Goal: Transaction & Acquisition: Book appointment/travel/reservation

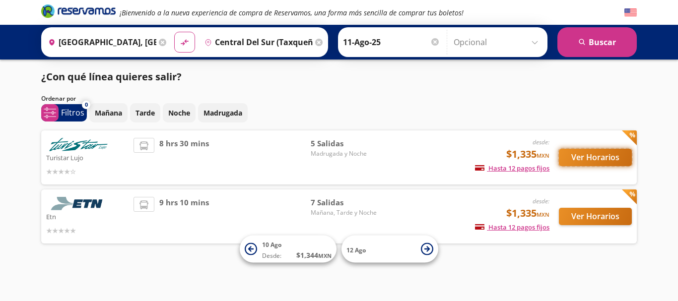
click at [574, 163] on button "Ver Horarios" at bounding box center [595, 157] width 73 height 17
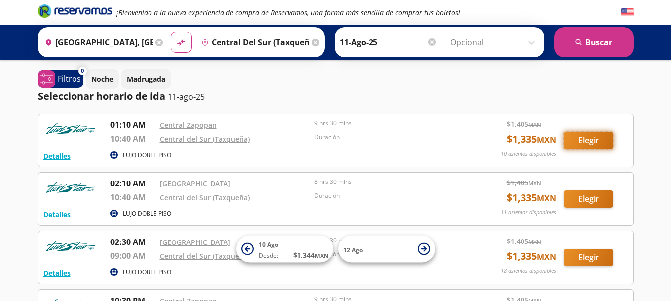
click at [576, 144] on button "Elegir" at bounding box center [588, 140] width 50 height 17
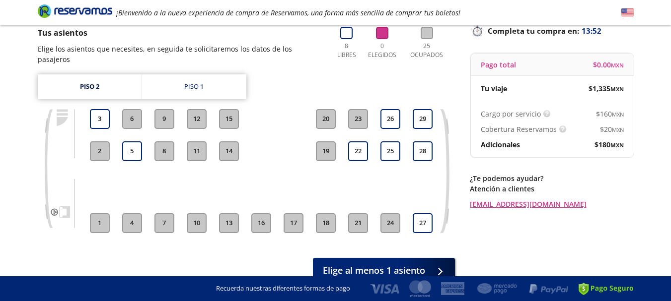
scroll to position [72, 0]
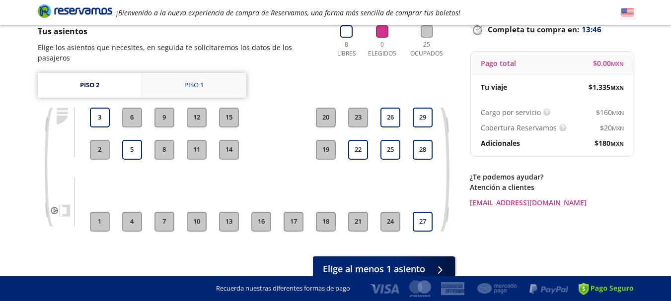
click at [149, 81] on link "Piso 1" at bounding box center [194, 85] width 104 height 25
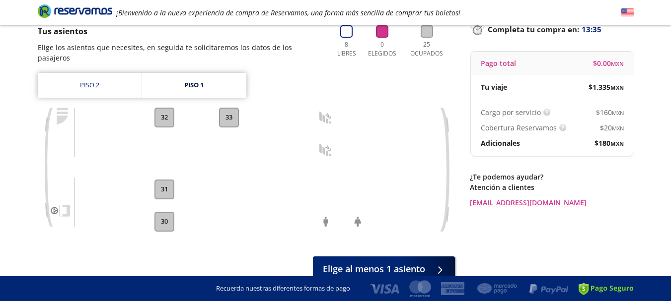
click at [164, 108] on button "32" at bounding box center [164, 118] width 20 height 20
click at [123, 81] on link "Piso 2" at bounding box center [90, 85] width 104 height 25
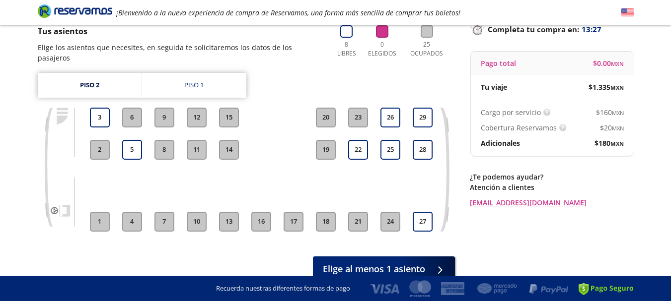
click at [669, 112] on div "Group 9 Created with Sketch. Elige tus asientos [GEOGRAPHIC_DATA] - [GEOGRAPHIC…" at bounding box center [335, 139] width 671 height 423
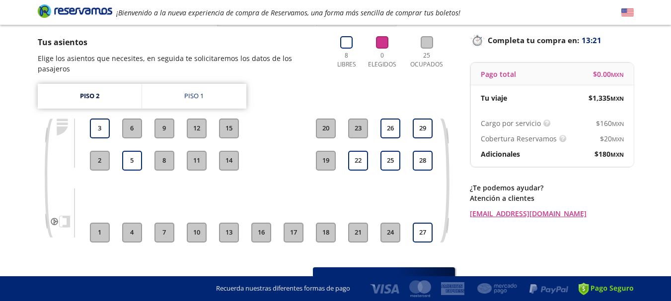
scroll to position [61, 0]
click at [198, 84] on link "Piso 1" at bounding box center [194, 96] width 104 height 25
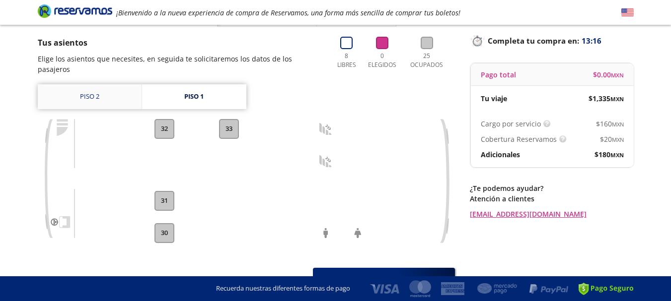
click at [124, 84] on link "Piso 2" at bounding box center [90, 96] width 104 height 25
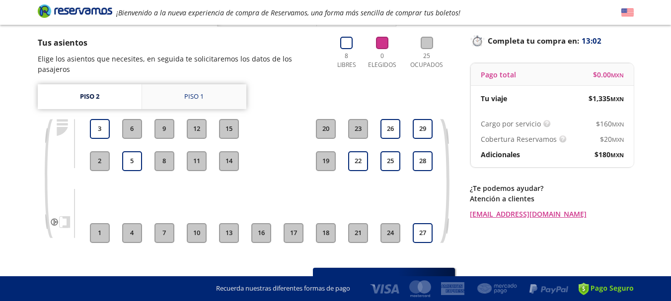
click at [227, 88] on link "Piso 1" at bounding box center [194, 96] width 104 height 25
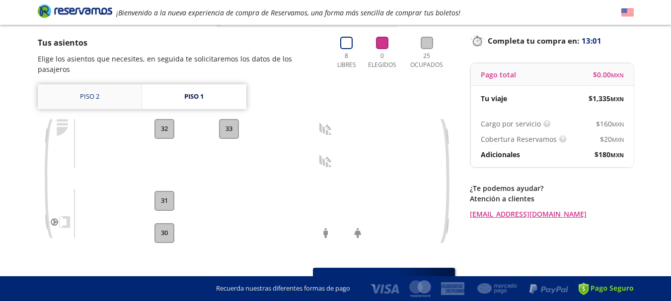
click at [117, 84] on link "Piso 2" at bounding box center [90, 96] width 104 height 25
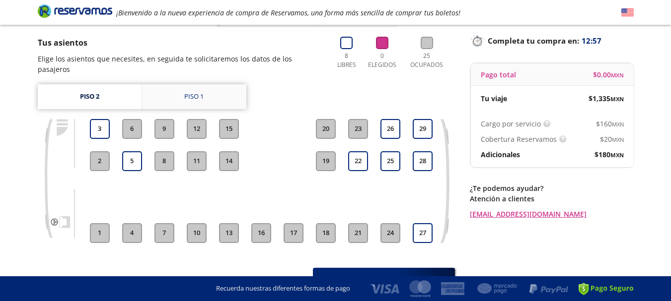
click at [167, 90] on link "Piso 1" at bounding box center [194, 96] width 104 height 25
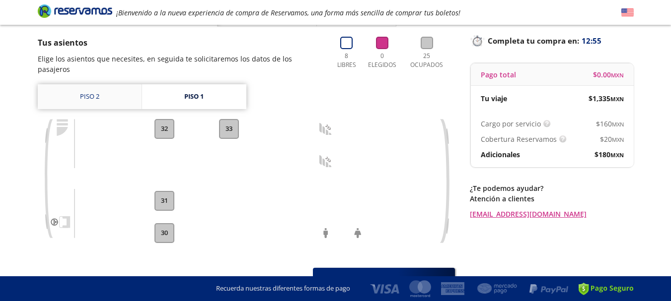
click at [102, 84] on link "Piso 2" at bounding box center [90, 96] width 104 height 25
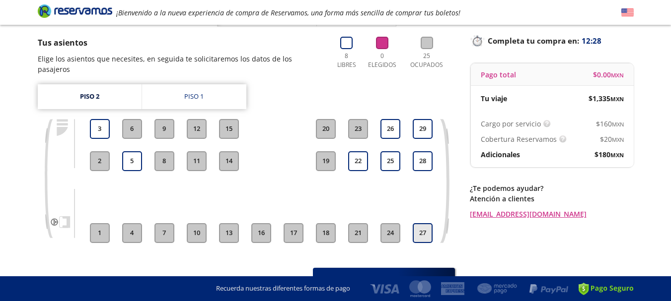
click at [414, 223] on button "27" at bounding box center [423, 233] width 20 height 20
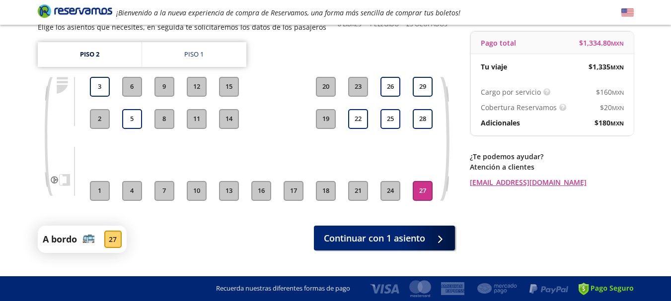
scroll to position [102, 0]
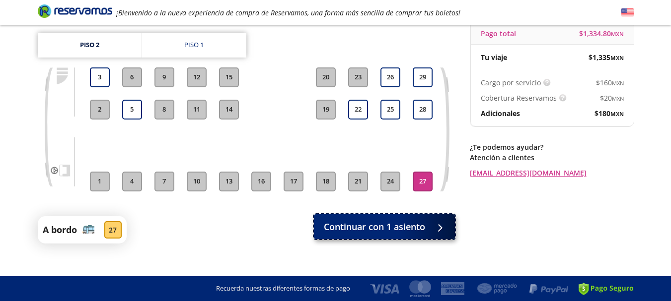
click at [437, 229] on div at bounding box center [437, 227] width 15 height 12
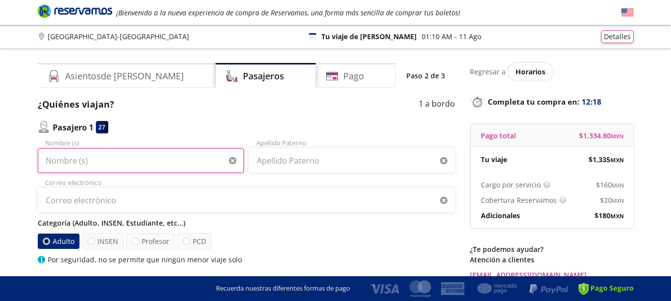
click at [173, 161] on input "Nombre (s)" at bounding box center [141, 160] width 206 height 25
type input "A"
type input "CAROLINA"
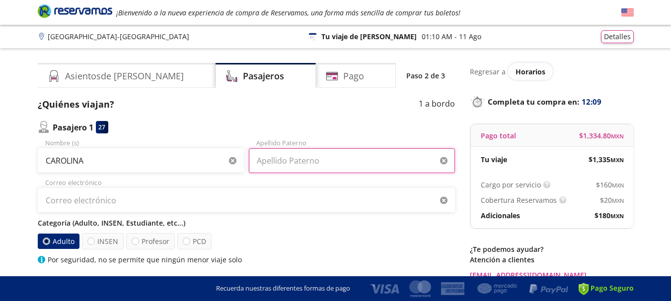
click at [282, 164] on input "Apellido Paterno" at bounding box center [352, 160] width 206 height 25
type input "[PERSON_NAME]"
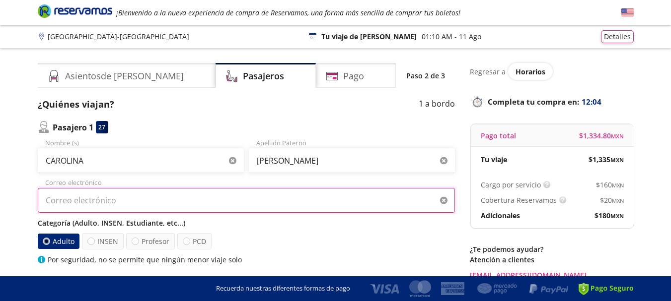
click at [305, 202] on input "Correo electrónico" at bounding box center [246, 200] width 417 height 25
type input "C"
click at [78, 202] on input "[EMAIL_ADDRESS][DOMAIN_NAME]" at bounding box center [246, 200] width 417 height 25
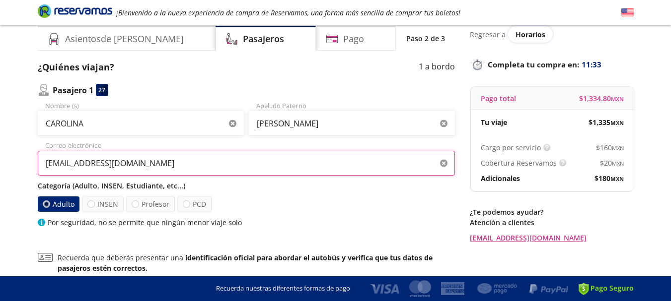
scroll to position [39, 0]
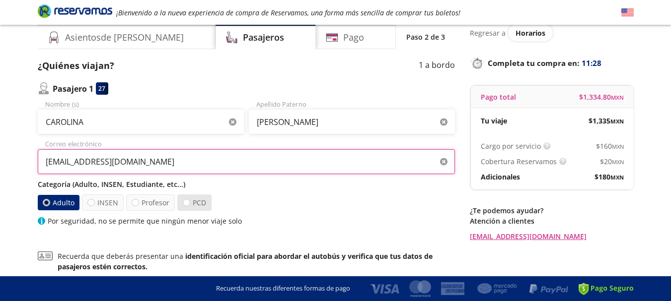
type input "[EMAIL_ADDRESS][DOMAIN_NAME]"
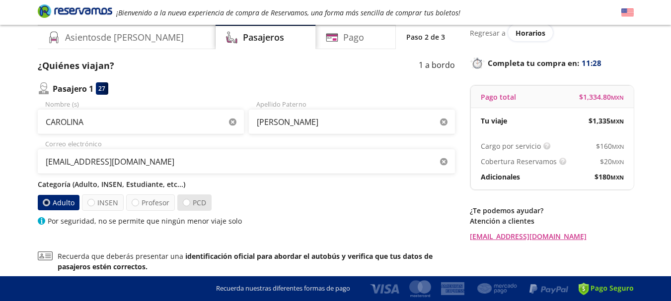
click at [191, 205] on label "PCD" at bounding box center [194, 203] width 34 height 16
click at [190, 205] on input "PCD" at bounding box center [186, 203] width 6 height 6
radio input "true"
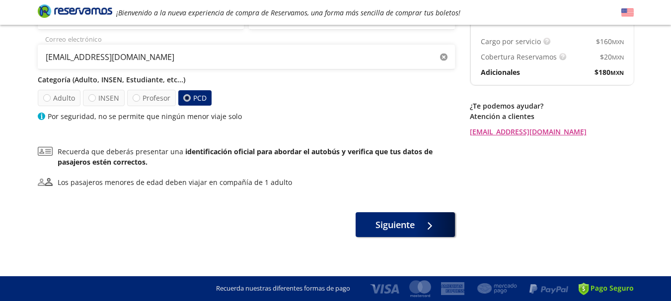
scroll to position [145, 0]
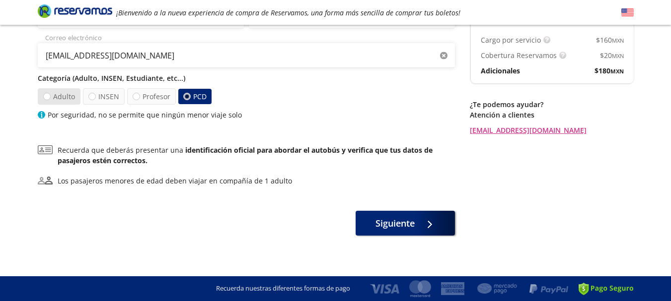
click at [63, 100] on label "Adulto" at bounding box center [58, 96] width 43 height 16
click at [50, 100] on input "Adulto" at bounding box center [46, 96] width 6 height 6
radio input "true"
radio input "false"
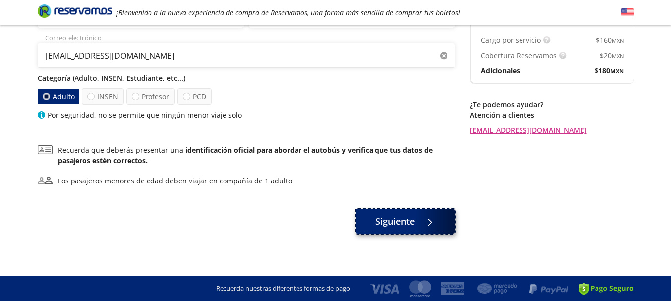
click at [384, 214] on button "Siguiente" at bounding box center [404, 221] width 99 height 25
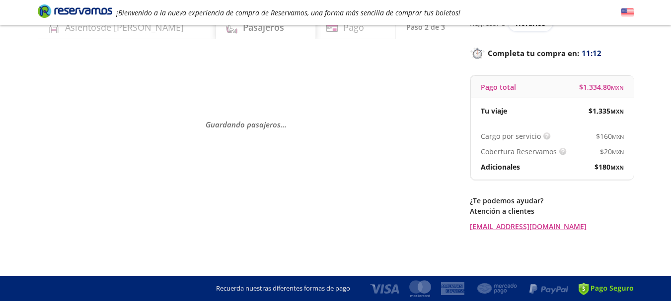
scroll to position [0, 0]
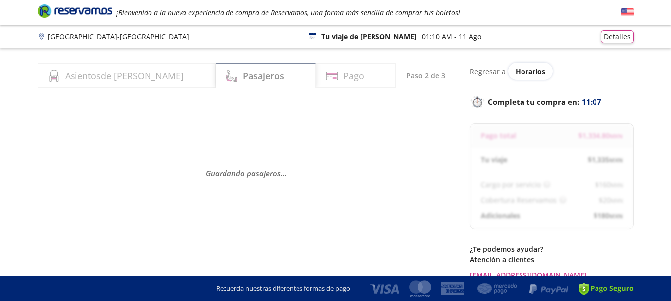
select select "MX"
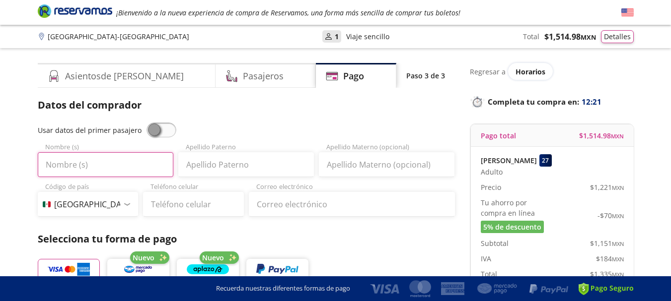
click at [142, 170] on input "Nombre (s)" at bounding box center [106, 164] width 136 height 25
type input "[PERSON_NAME]"
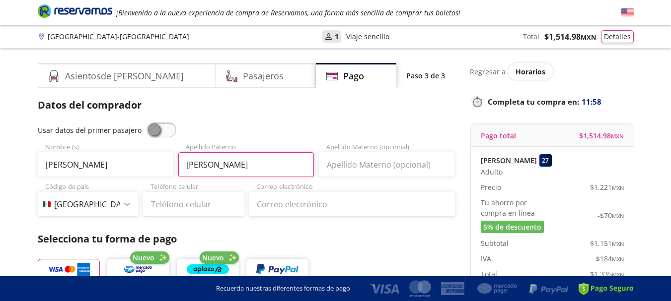
type input "[PERSON_NAME]"
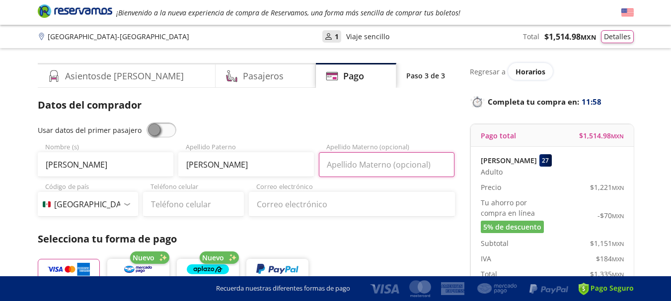
click at [348, 171] on input "Apellido Materno (opcional)" at bounding box center [387, 164] width 136 height 25
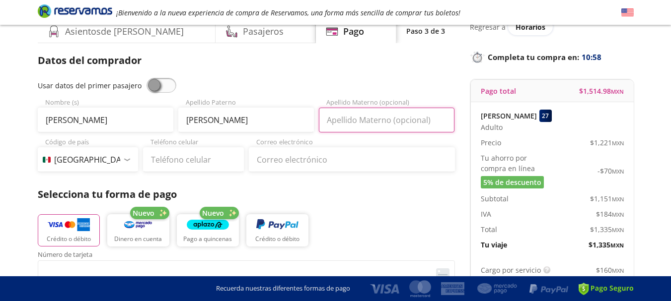
scroll to position [47, 0]
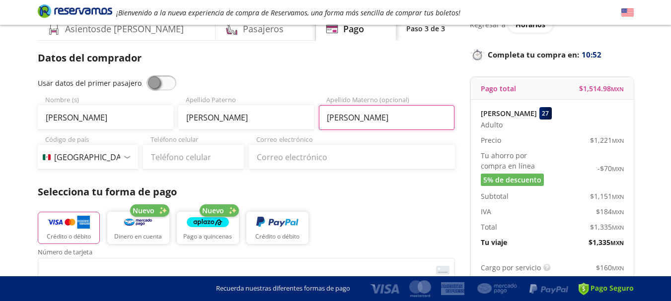
type input "[PERSON_NAME]"
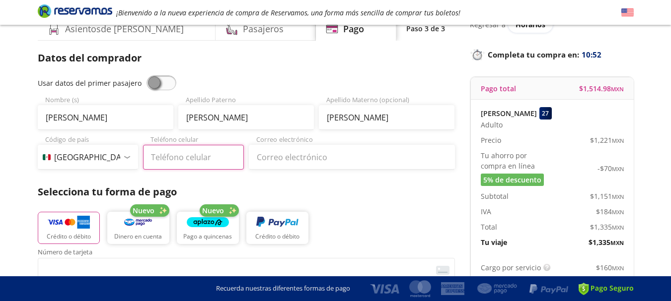
click at [219, 155] on input "Teléfono celular" at bounding box center [193, 157] width 101 height 25
type input "33 2385 4258"
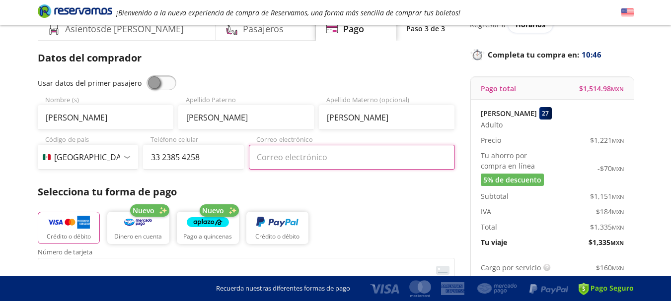
click at [310, 163] on input "Correo electrónico" at bounding box center [352, 157] width 206 height 25
type input "[EMAIL_ADDRESS][DOMAIN_NAME]"
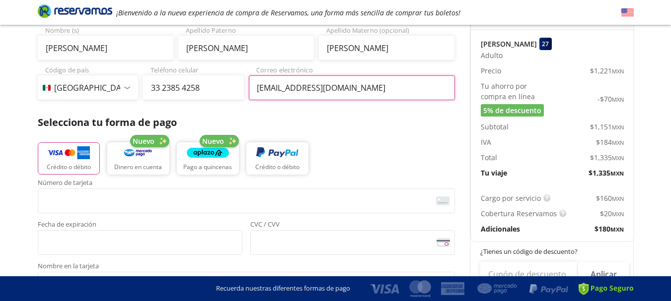
scroll to position [118, 0]
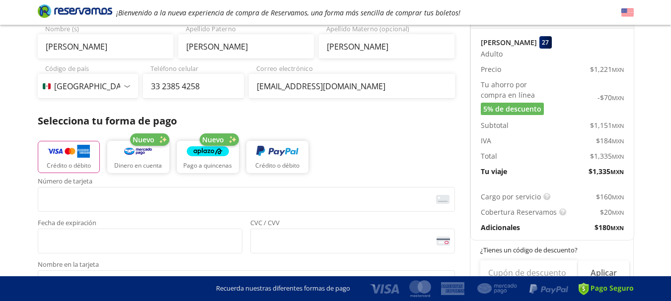
drag, startPoint x: 669, startPoint y: 95, endPoint x: 667, endPoint y: 102, distance: 7.4
click at [667, 102] on div "Group 9 Created with Sketch. Pago [GEOGRAPHIC_DATA] - [GEOGRAPHIC_DATA] ¡Bienve…" at bounding box center [335, 283] width 671 height 803
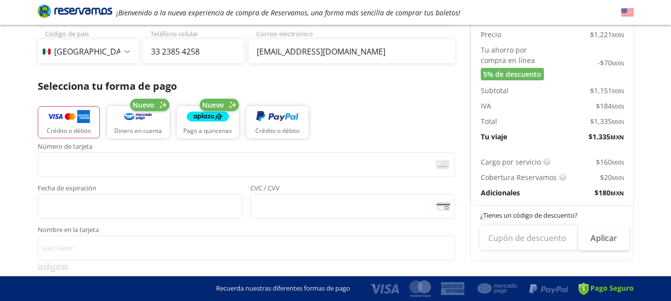
scroll to position [154, 0]
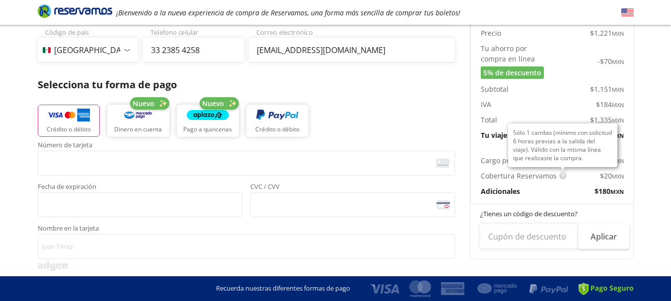
click at [559, 177] on img at bounding box center [562, 175] width 7 height 7
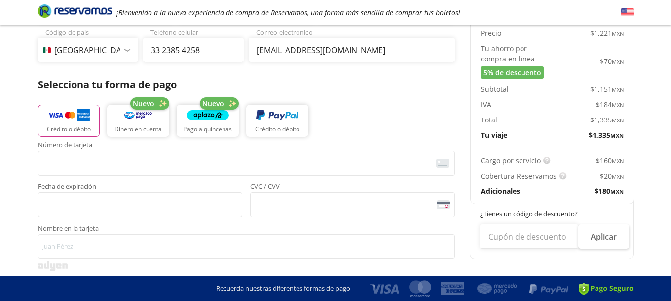
click at [670, 147] on div "Group 9 Created with Sketch. Pago [GEOGRAPHIC_DATA] - [GEOGRAPHIC_DATA] ¡Bienve…" at bounding box center [335, 247] width 671 height 803
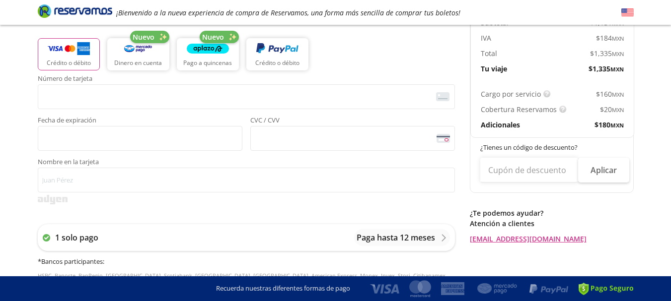
scroll to position [203, 0]
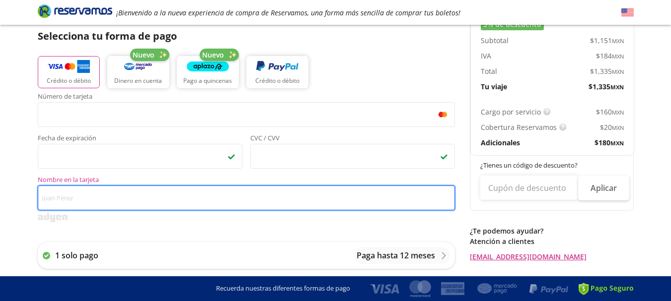
click at [344, 196] on input "Nombre en la tarjeta" at bounding box center [246, 198] width 417 height 25
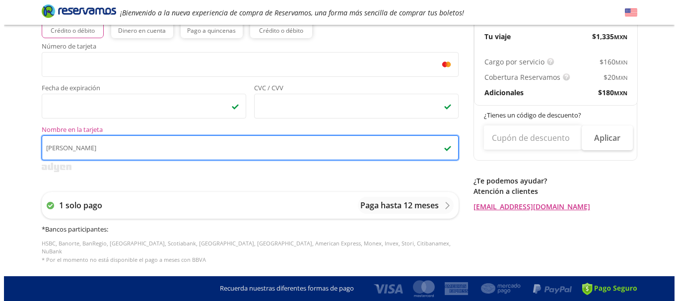
scroll to position [267, 0]
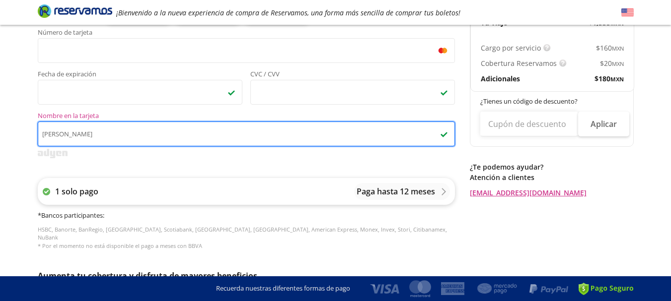
type input "[PERSON_NAME]"
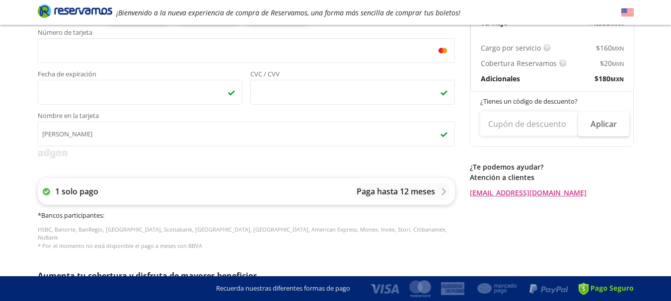
click at [425, 186] on p "Paga hasta 12 meses" at bounding box center [395, 192] width 78 height 12
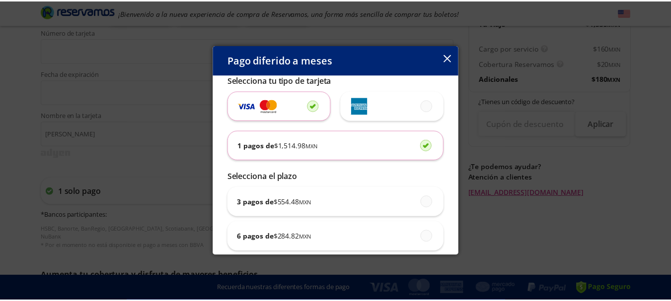
scroll to position [0, 0]
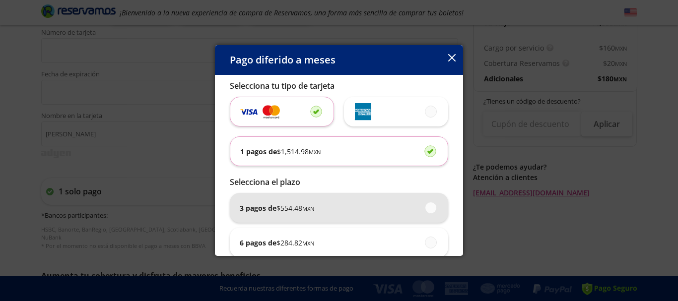
click at [387, 206] on div "3 pagos de $ 554.48 MXN" at bounding box center [339, 208] width 199 height 30
click at [425, 206] on input "3 pagos de $ 554.48 MXN" at bounding box center [428, 208] width 6 height 6
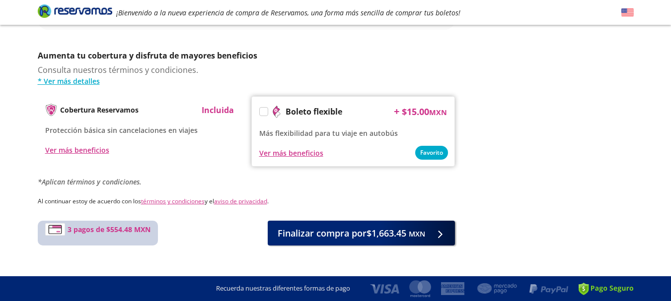
scroll to position [490, 0]
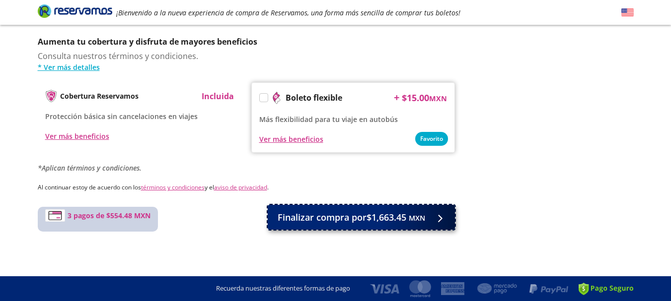
click at [423, 215] on small "MXN" at bounding box center [417, 217] width 16 height 9
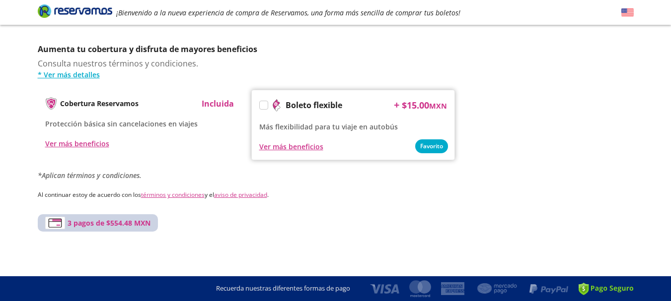
scroll to position [0, 0]
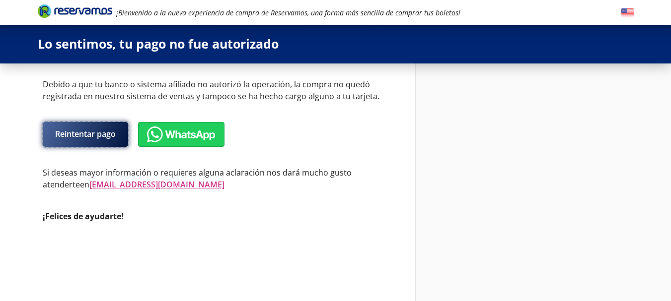
click at [112, 139] on button "Reintentar pago" at bounding box center [85, 134] width 85 height 25
select select "MX"
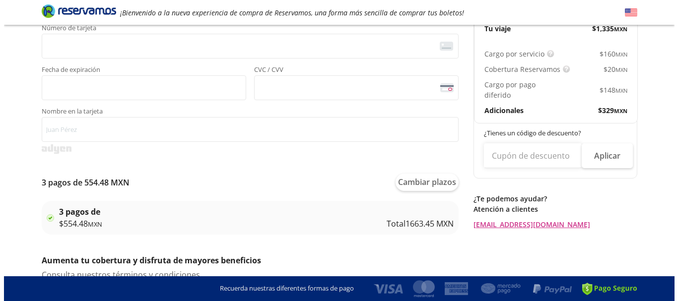
scroll to position [273, 0]
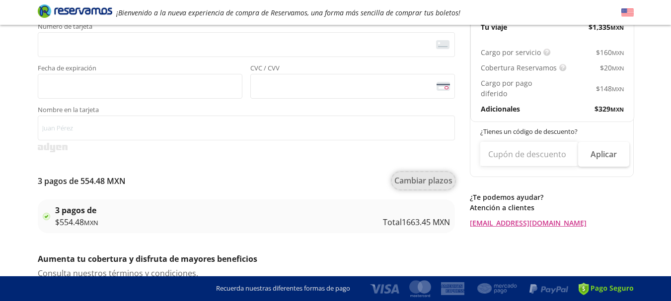
click at [422, 189] on button "Cambiar plazos" at bounding box center [423, 180] width 63 height 17
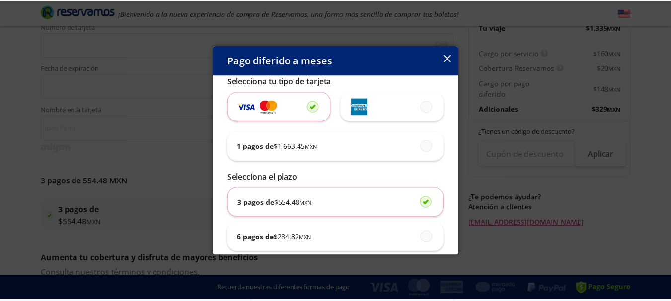
scroll to position [0, 0]
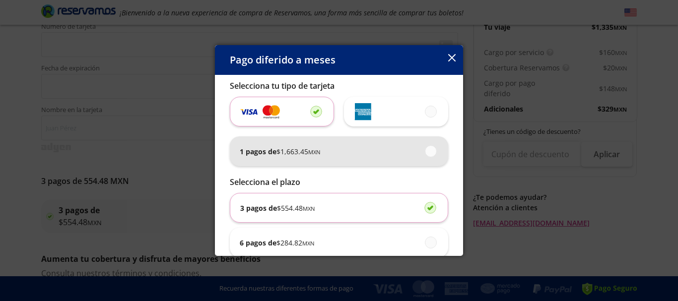
click at [416, 139] on div "1 pagos de $ 1,663.45 MXN" at bounding box center [339, 152] width 199 height 30
click at [425, 148] on input "1 pagos de $ 1,663.45 MXN" at bounding box center [428, 151] width 6 height 6
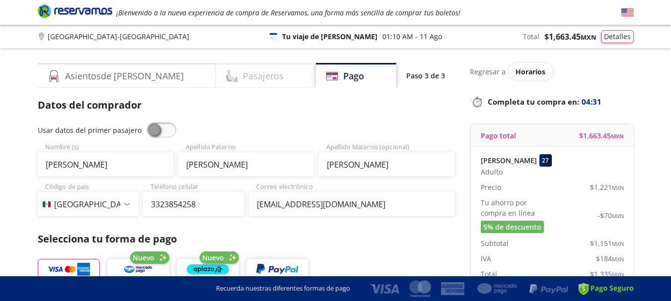
click at [243, 71] on h4 "Pasajeros" at bounding box center [263, 76] width 41 height 13
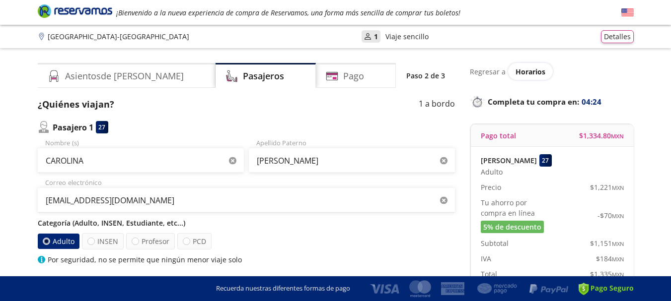
click at [77, 9] on icon "Brand Logo" at bounding box center [75, 10] width 74 height 15
